Goal: Navigation & Orientation: Find specific page/section

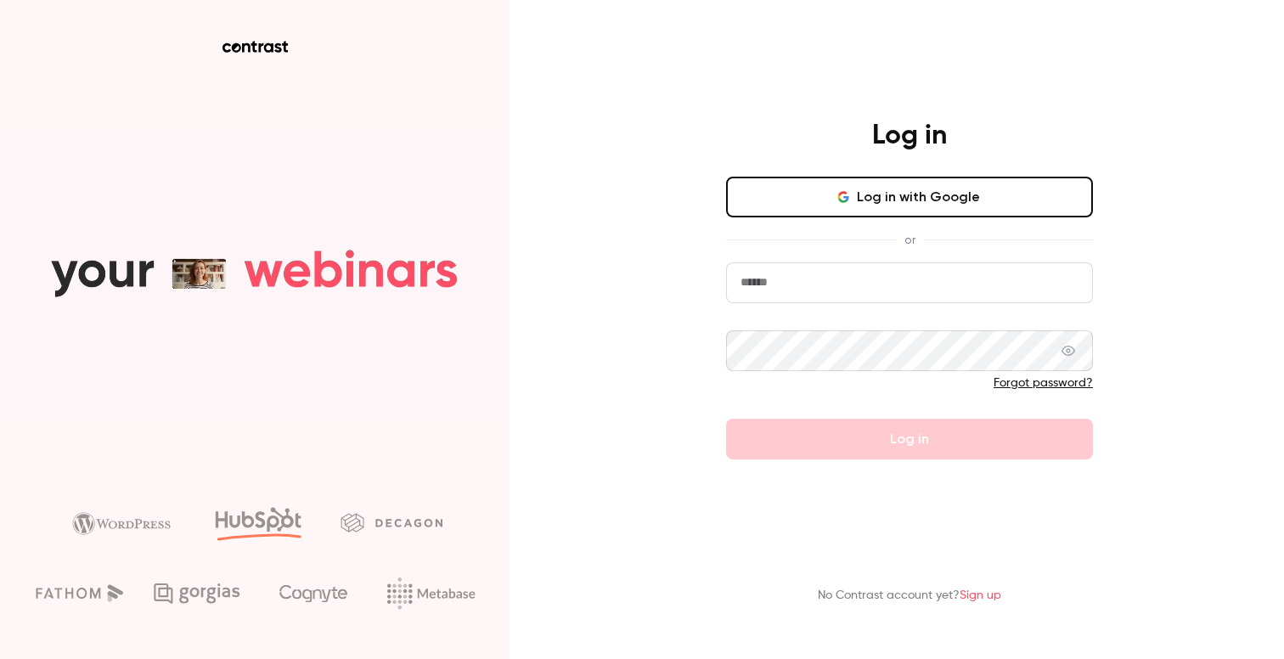
click at [923, 200] on button "Log in with Google" at bounding box center [909, 197] width 367 height 41
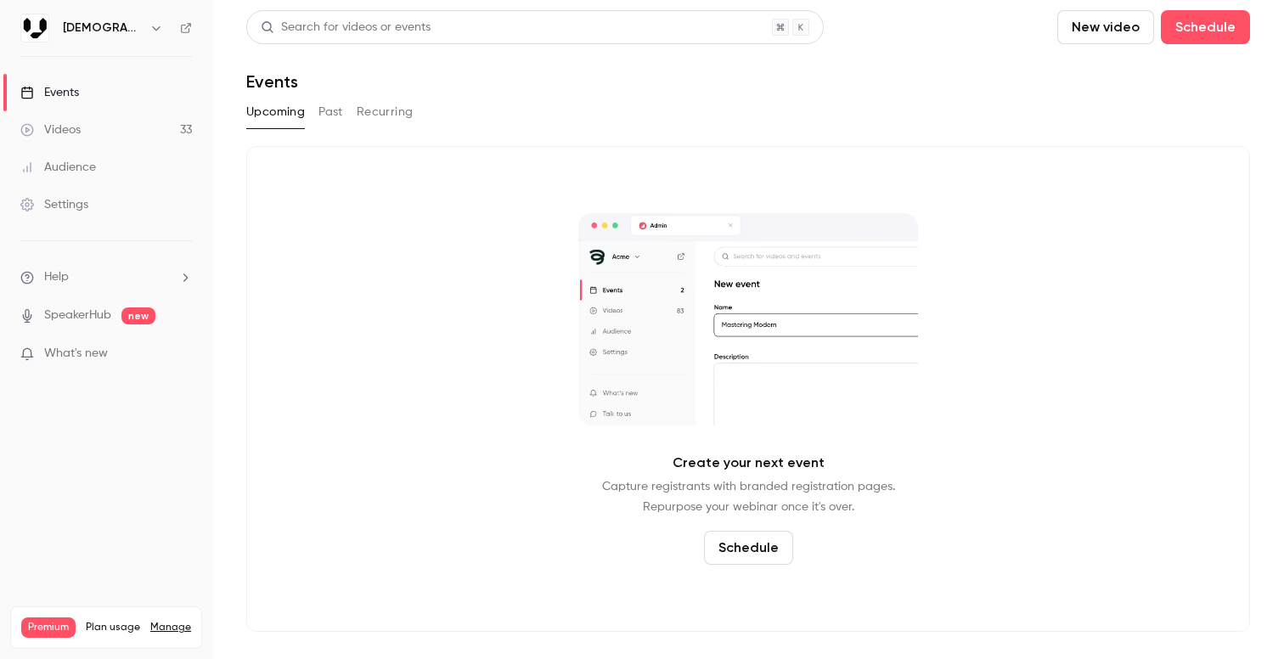
click at [697, 304] on video at bounding box center [748, 319] width 340 height 212
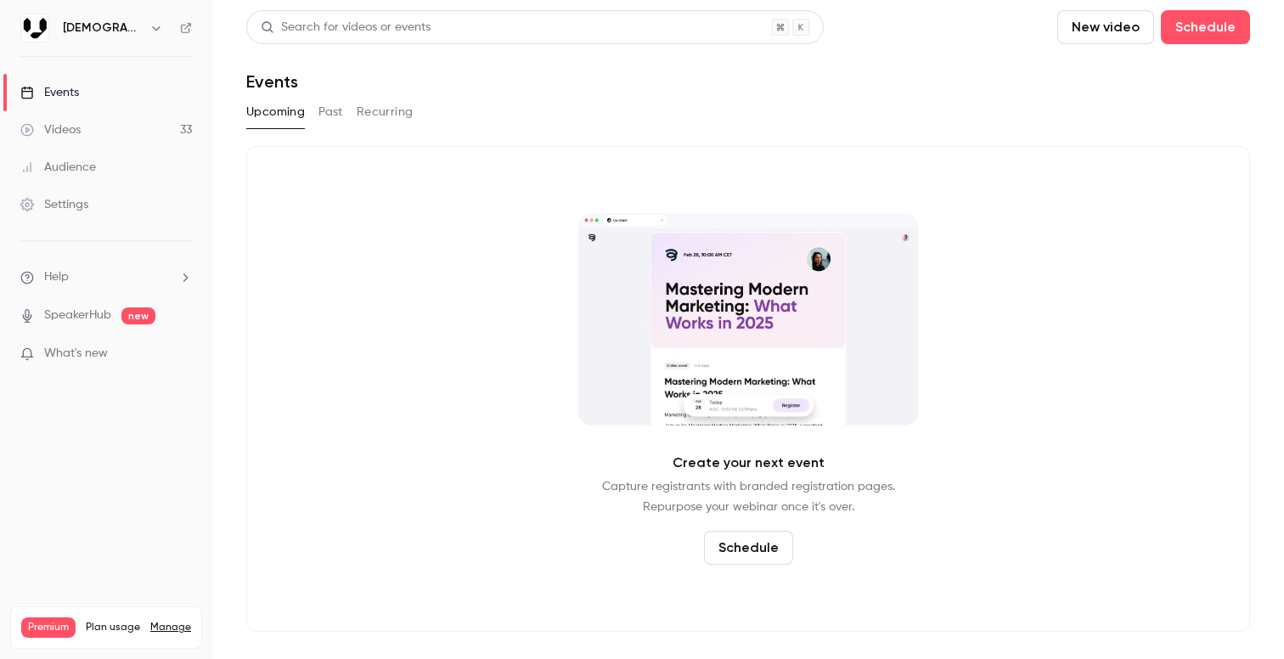
click at [697, 304] on video at bounding box center [748, 319] width 340 height 212
